Goal: Entertainment & Leisure: Browse casually

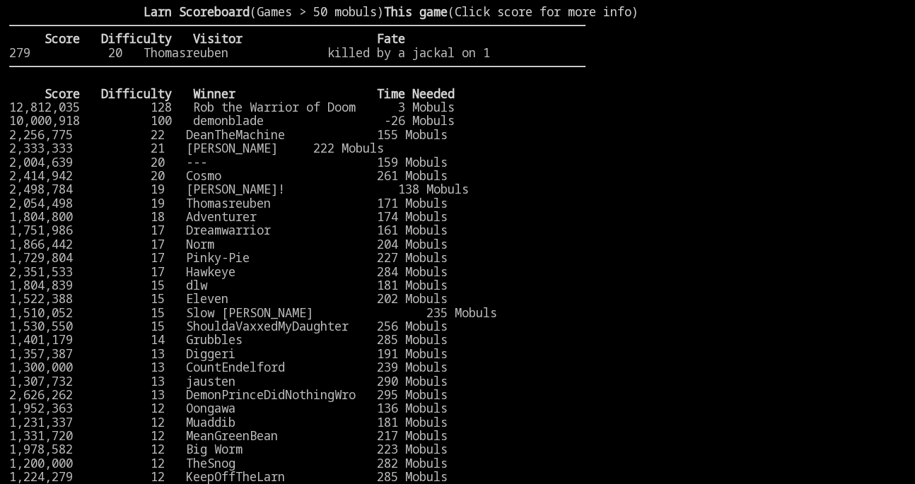
click at [689, 107] on stats at bounding box center [745, 232] width 320 height 455
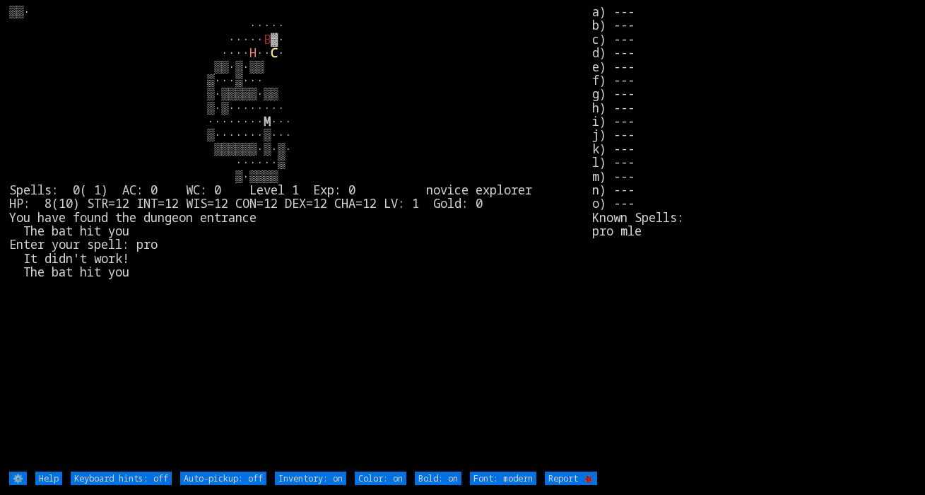
type off "Auto-pickup: on"
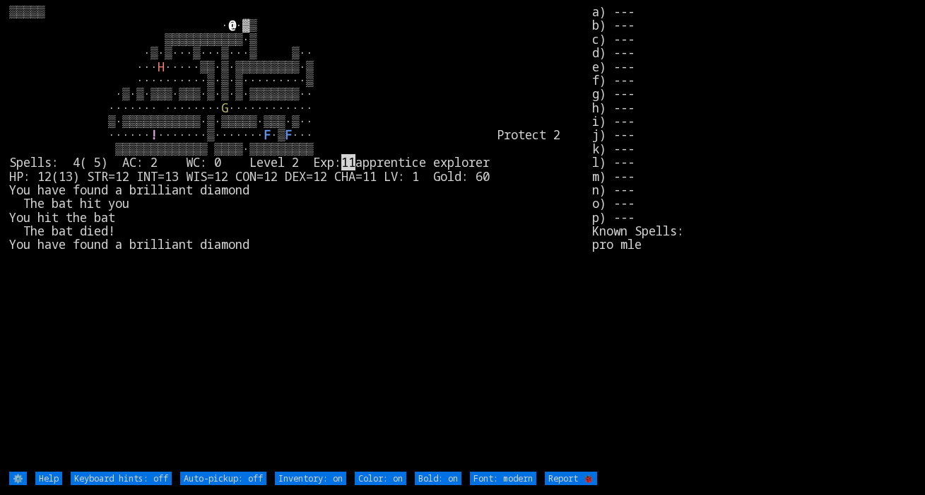
type off "Auto-pickup: on"
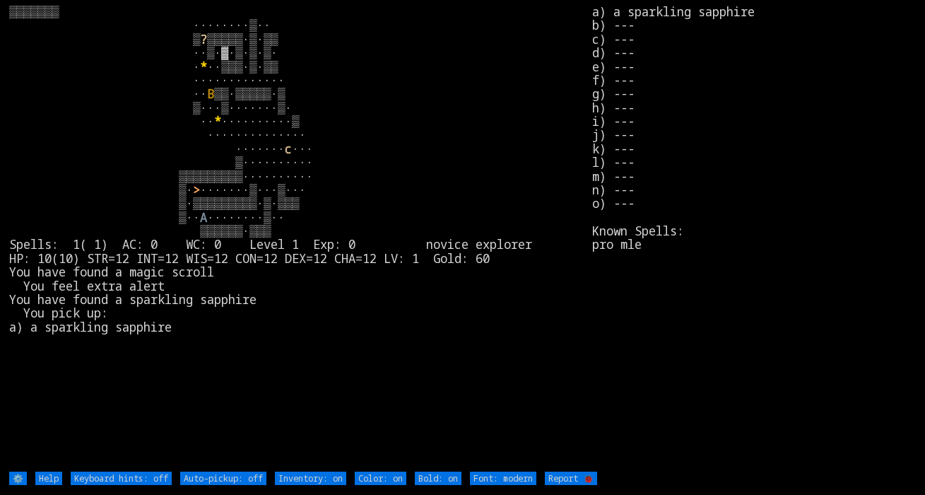
type off "Auto-pickup: on"
